Goal: Task Accomplishment & Management: Manage account settings

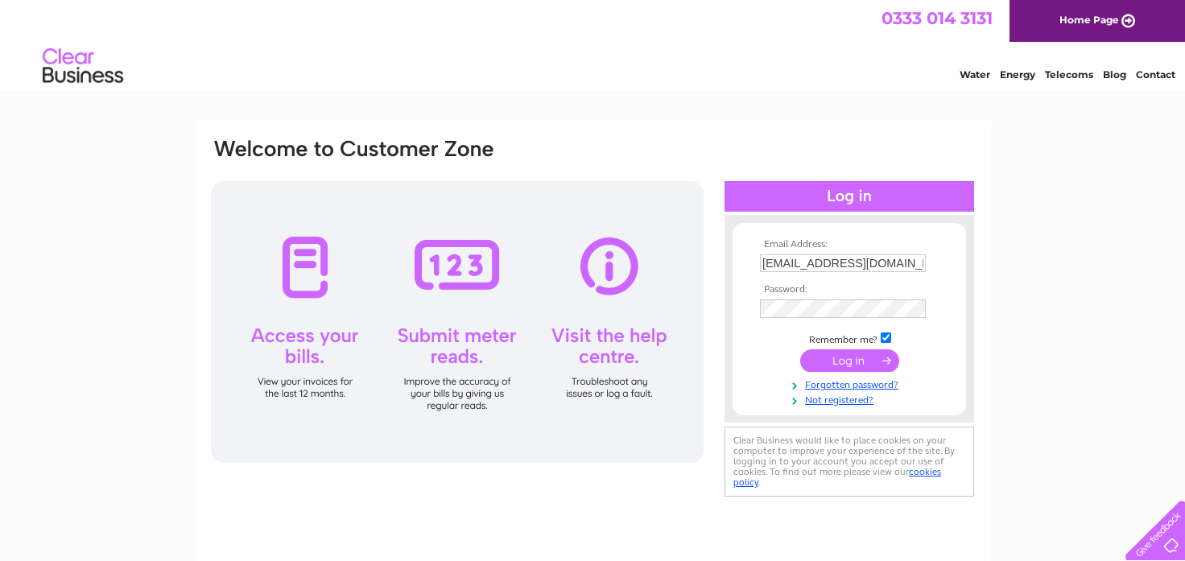
click at [829, 356] on input "submit" at bounding box center [849, 360] width 99 height 23
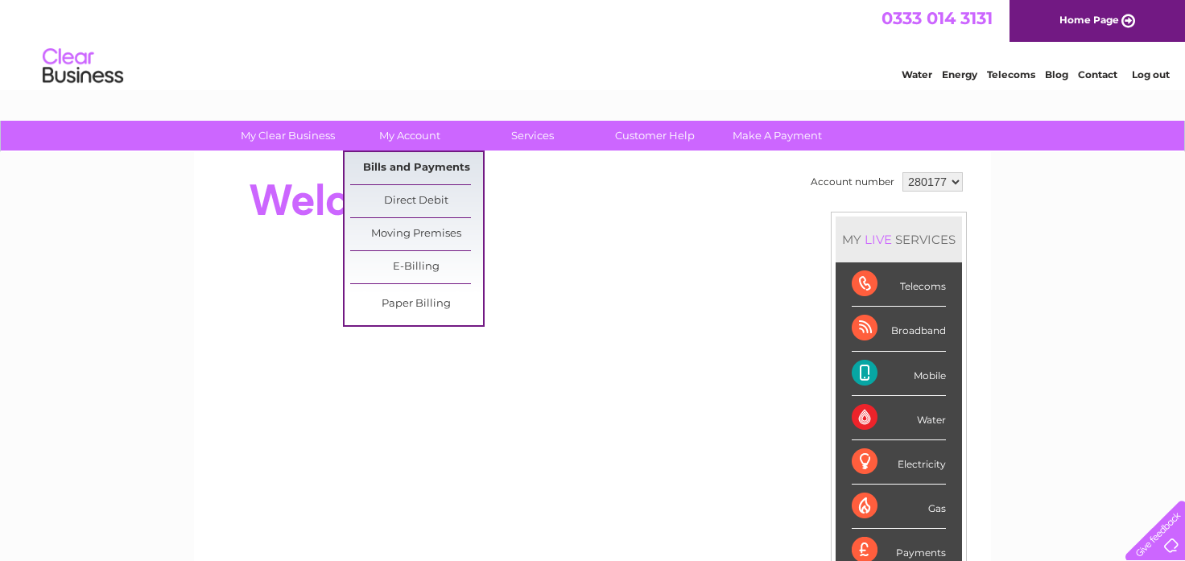
click at [406, 164] on link "Bills and Payments" at bounding box center [416, 168] width 133 height 32
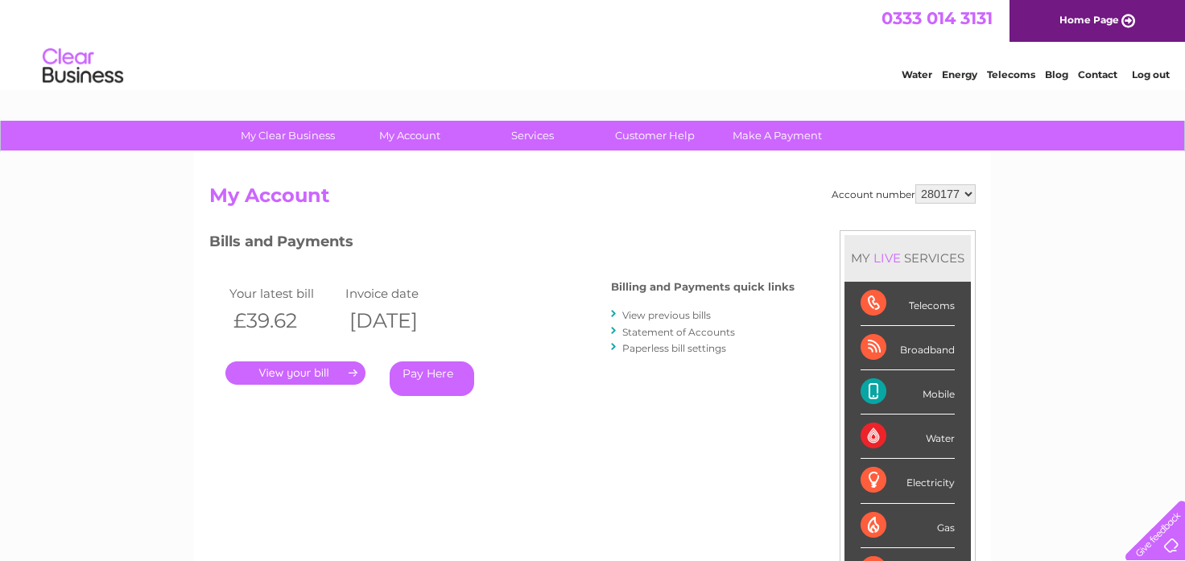
click at [298, 372] on link "." at bounding box center [295, 372] width 140 height 23
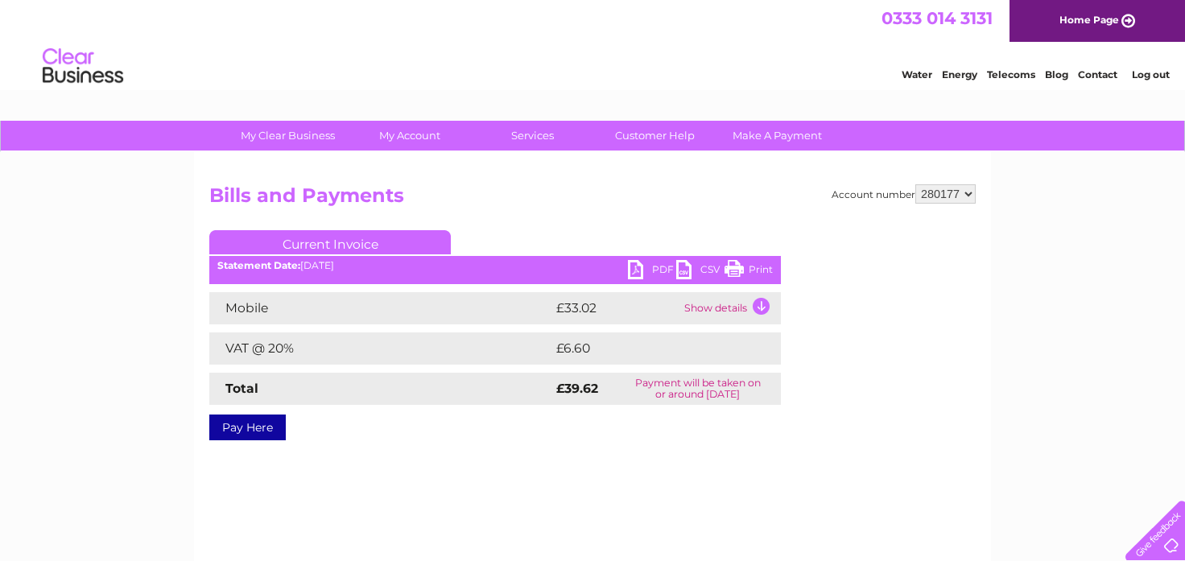
click at [737, 270] on link "Print" at bounding box center [748, 271] width 48 height 23
